Goal: Task Accomplishment & Management: Use online tool/utility

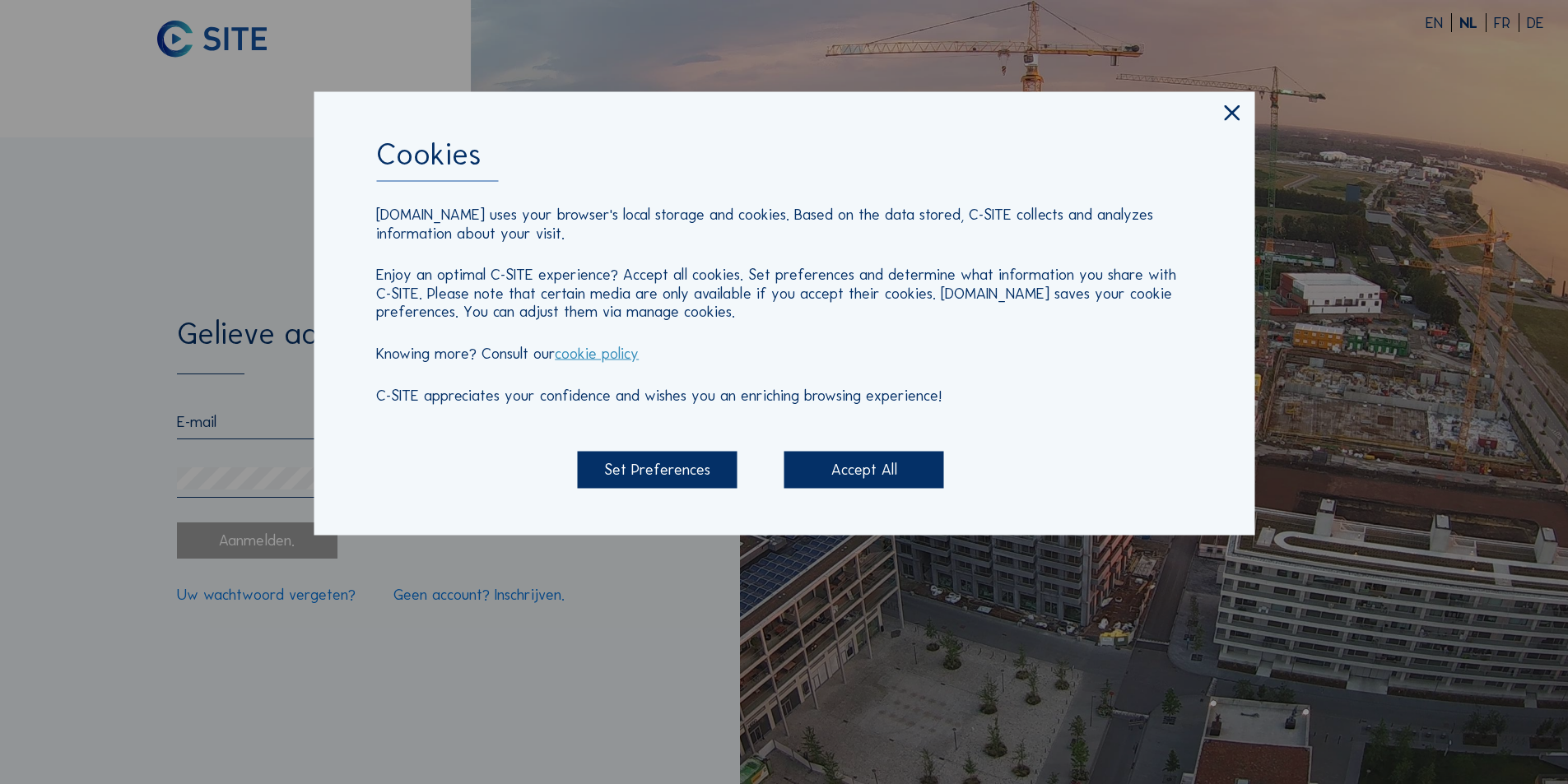
click at [891, 469] on div "Accept All" at bounding box center [864, 471] width 160 height 37
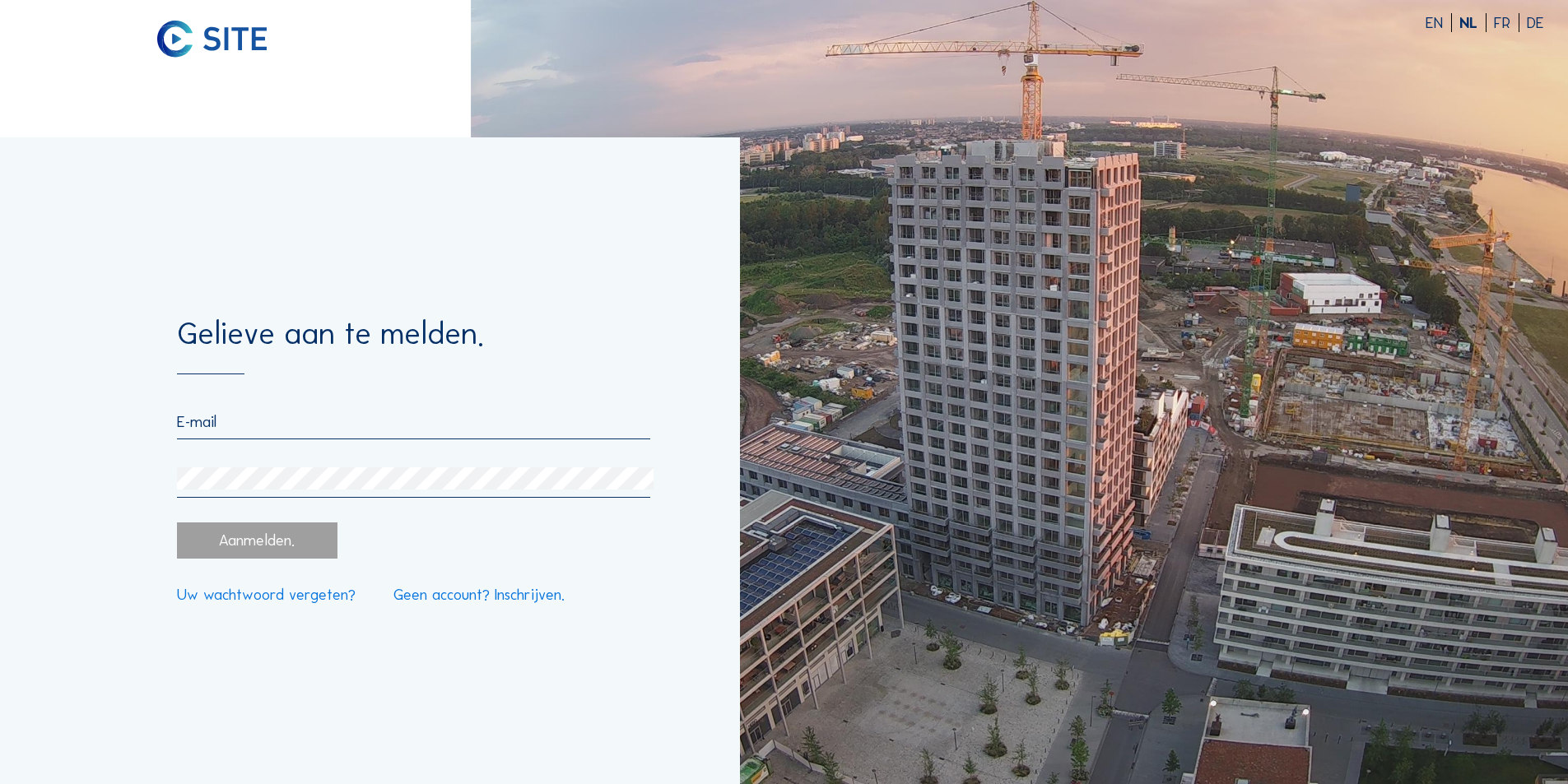
click at [296, 423] on input "email" at bounding box center [412, 422] width 473 height 19
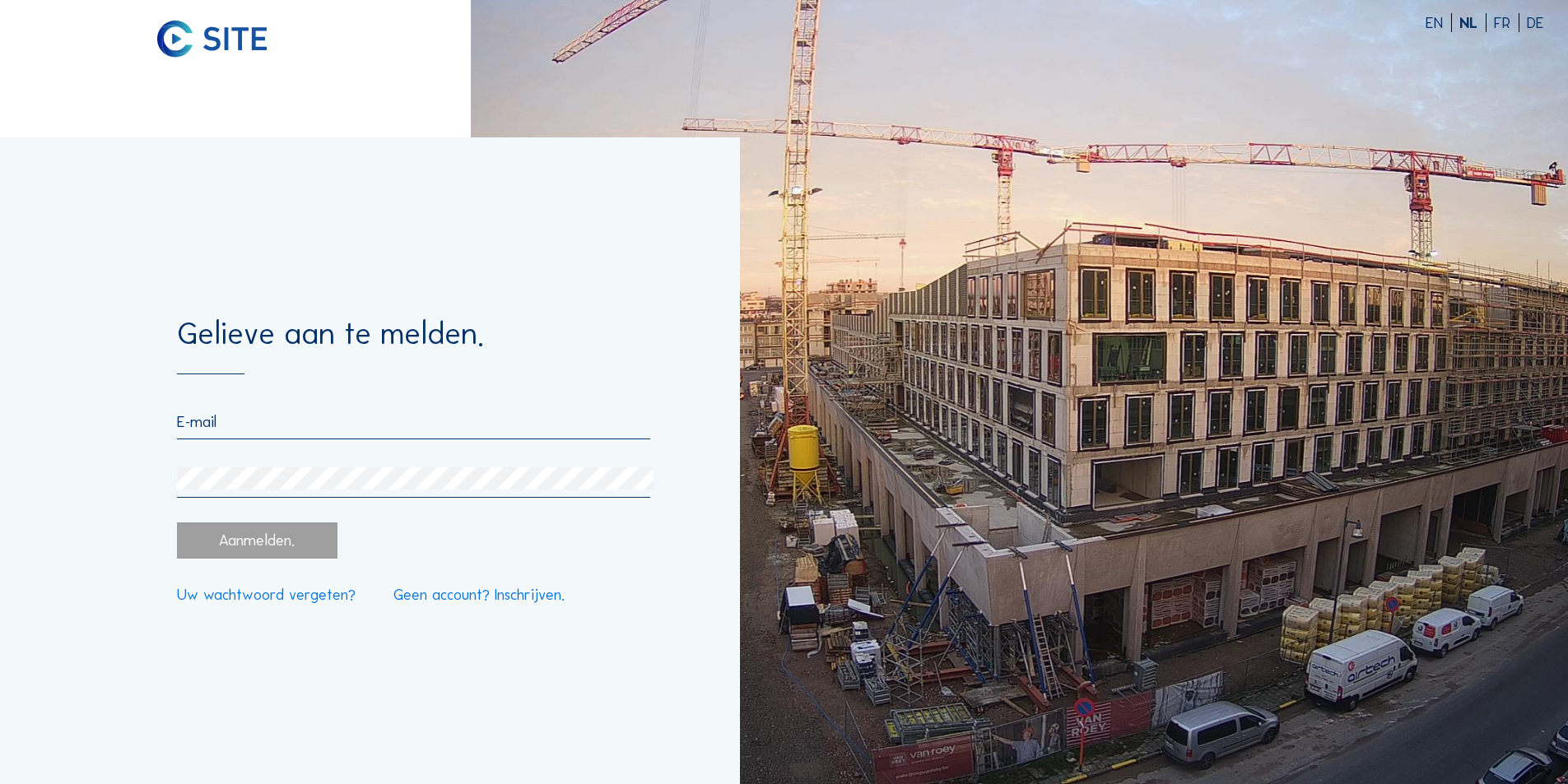
click at [236, 414] on input "email" at bounding box center [412, 422] width 473 height 19
type input "louis@raesconstruct.be"
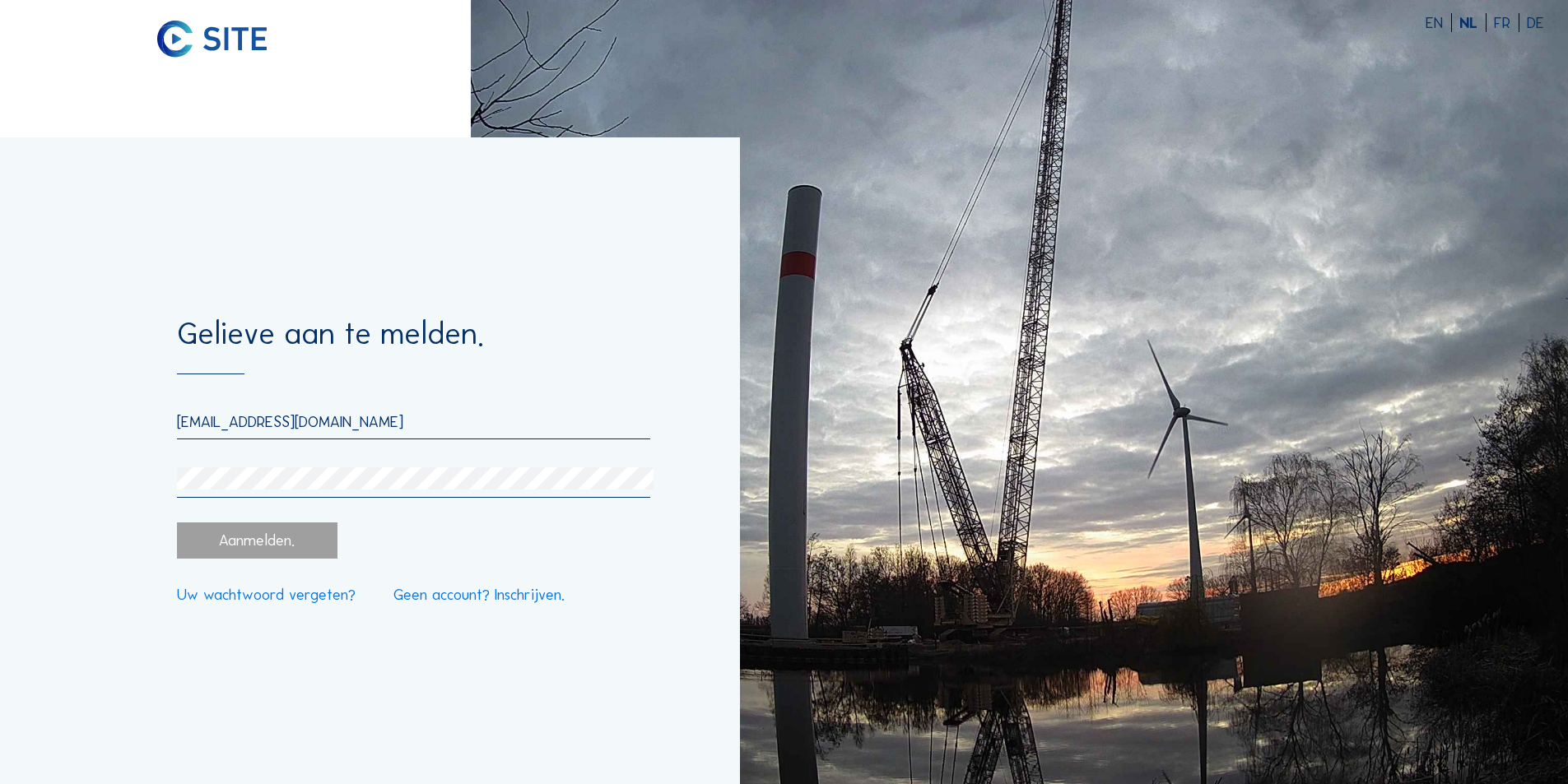
click at [264, 539] on div "Aanmelden." at bounding box center [256, 541] width 160 height 37
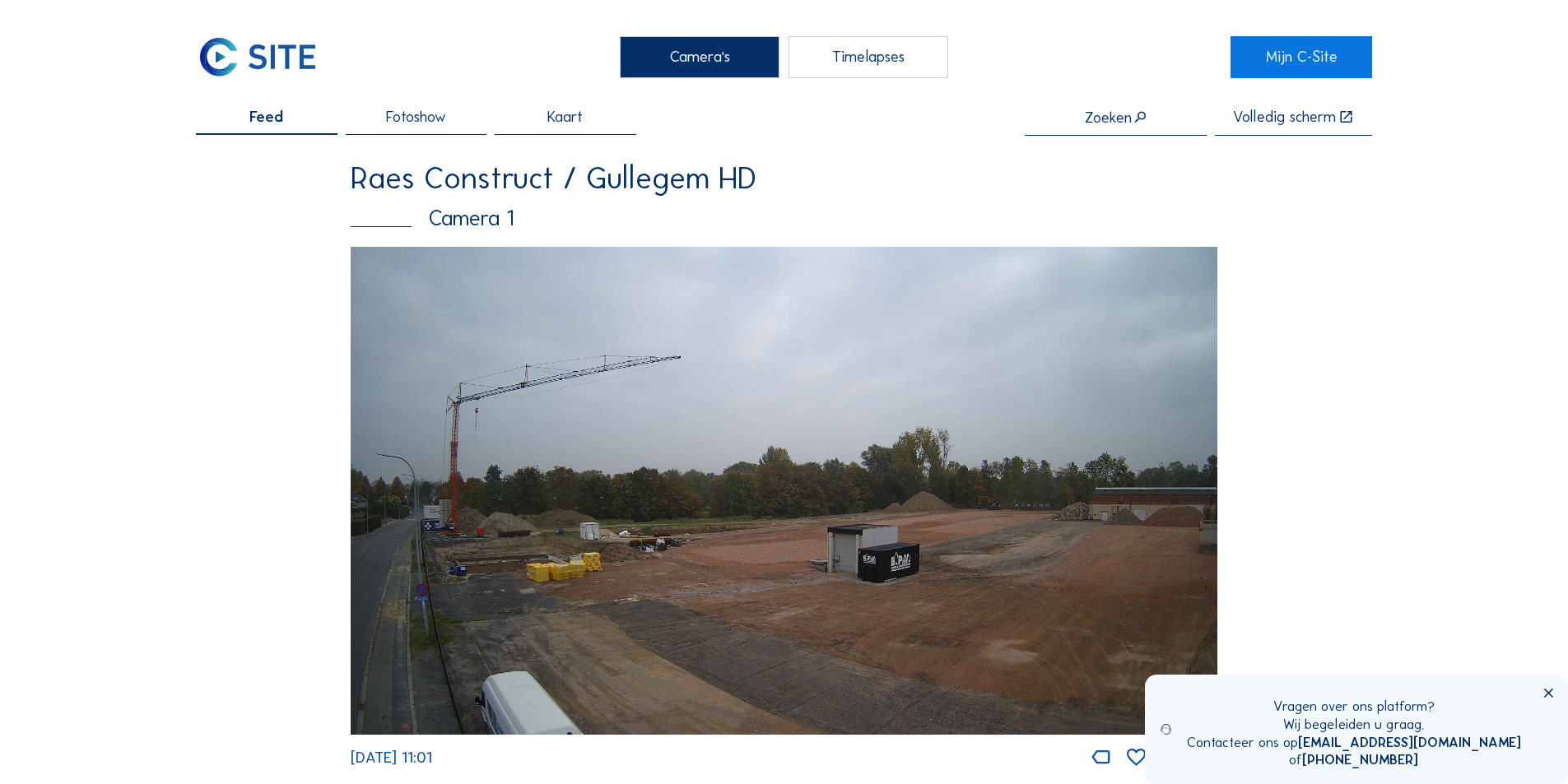
click at [496, 560] on img at bounding box center [783, 490] width 866 height 488
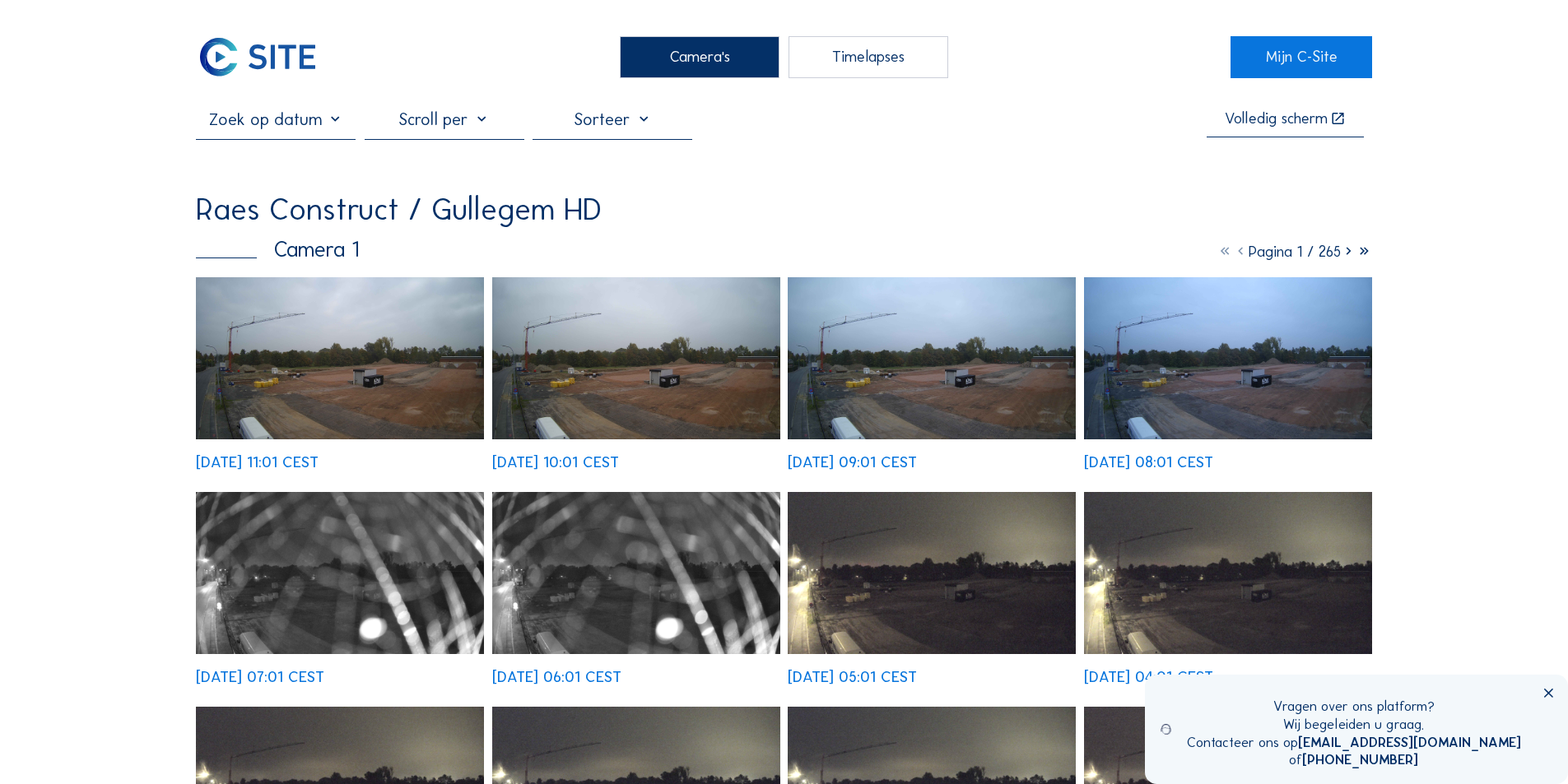
click at [315, 381] on img at bounding box center [340, 358] width 288 height 162
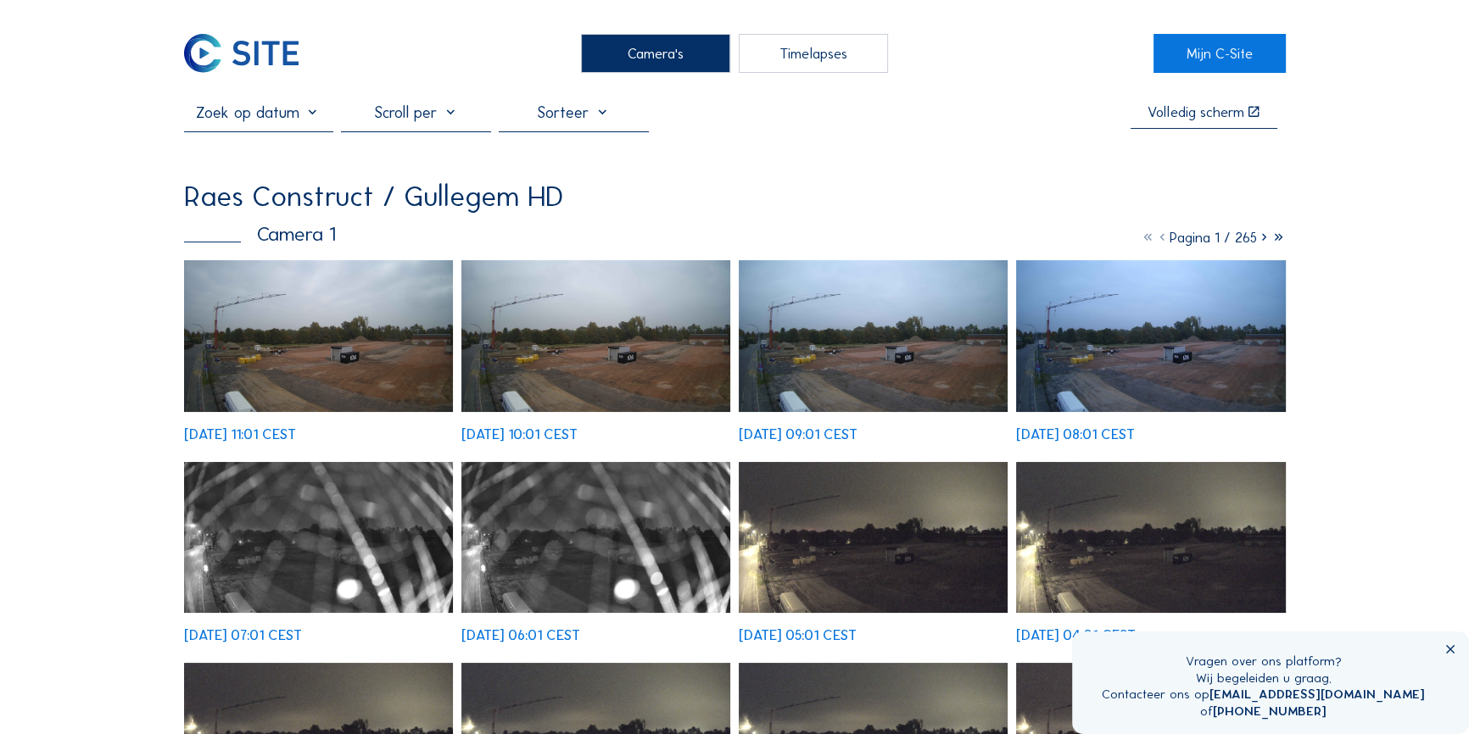
click at [265, 327] on img at bounding box center [319, 336] width 270 height 152
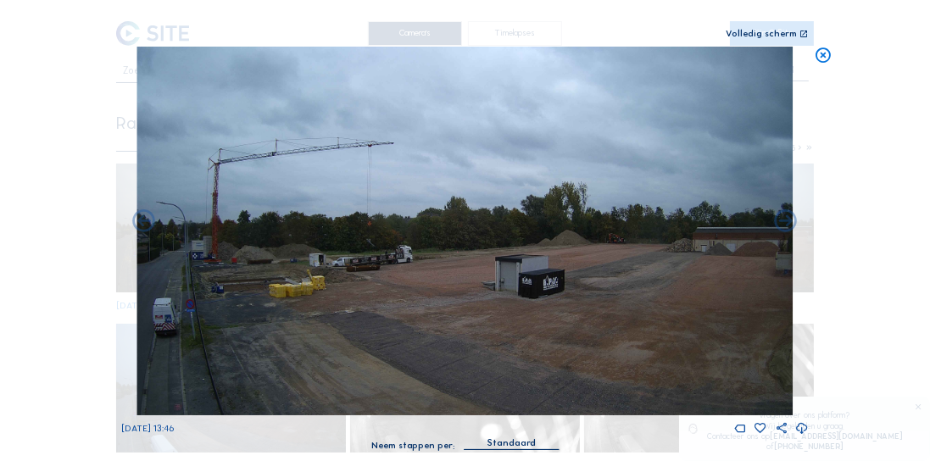
drag, startPoint x: 757, startPoint y: 31, endPoint x: 758, endPoint y: 73, distance: 41.6
click at [757, 31] on div "Volledig scherm" at bounding box center [761, 35] width 71 height 10
